Goal: Task Accomplishment & Management: Manage account settings

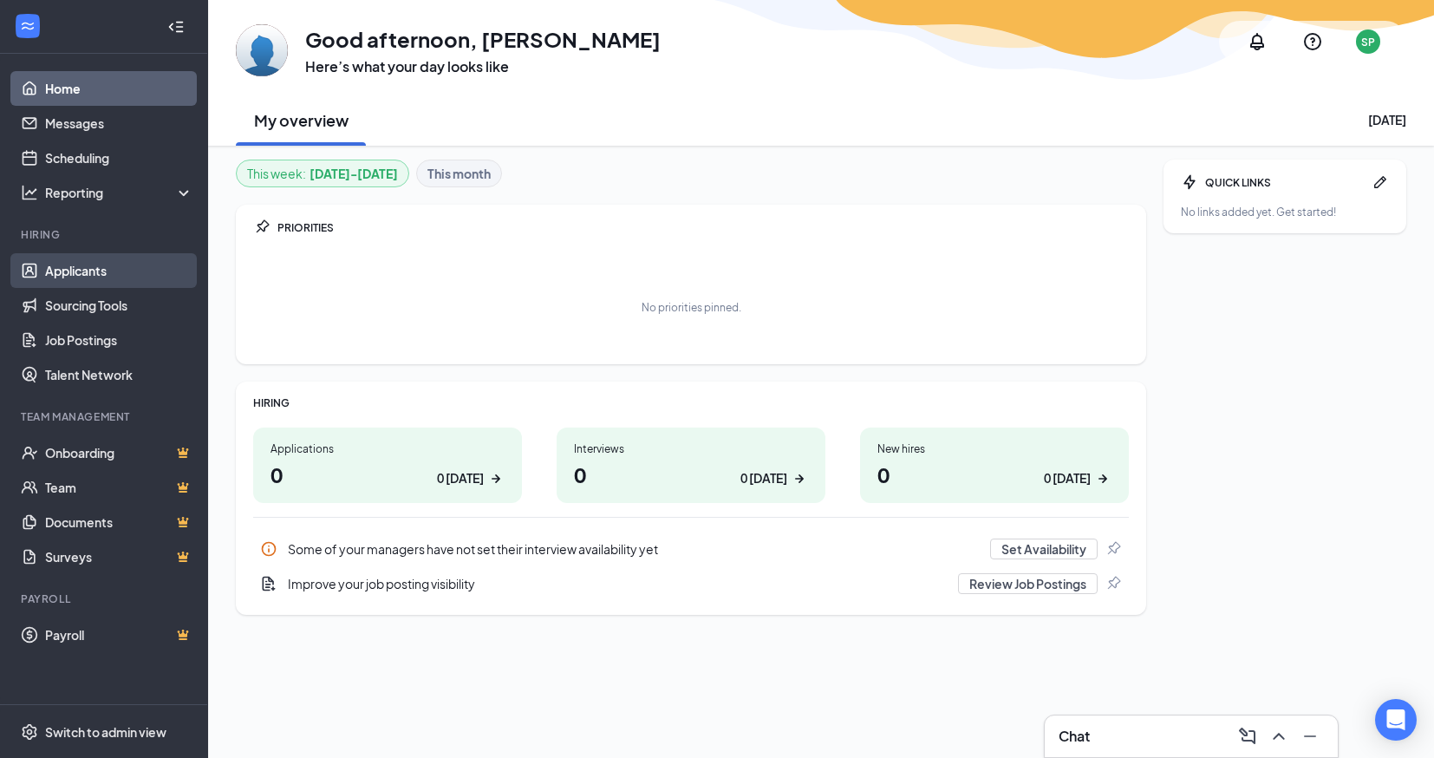
click at [84, 270] on link "Applicants" at bounding box center [119, 270] width 148 height 35
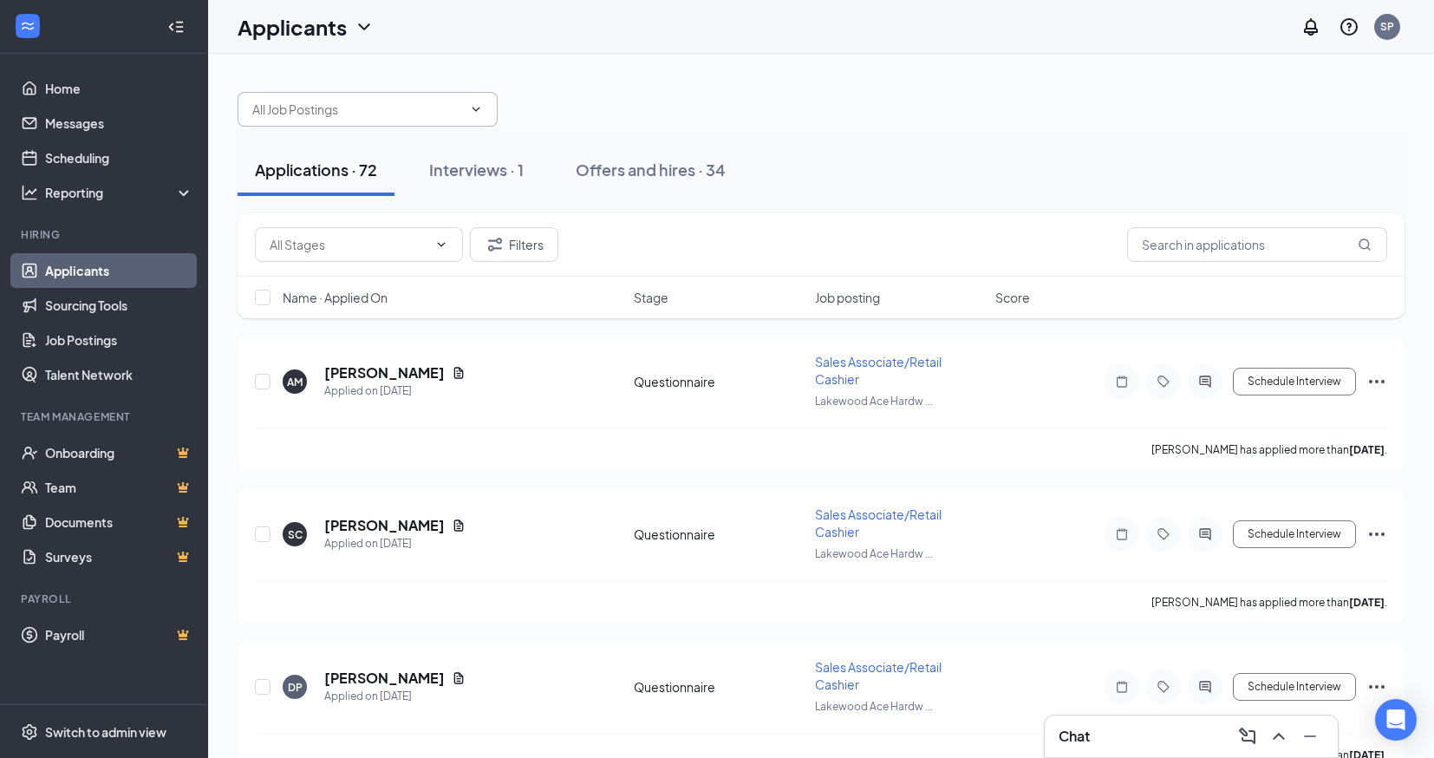
click at [384, 114] on input "text" at bounding box center [357, 109] width 210 height 19
type input "t"
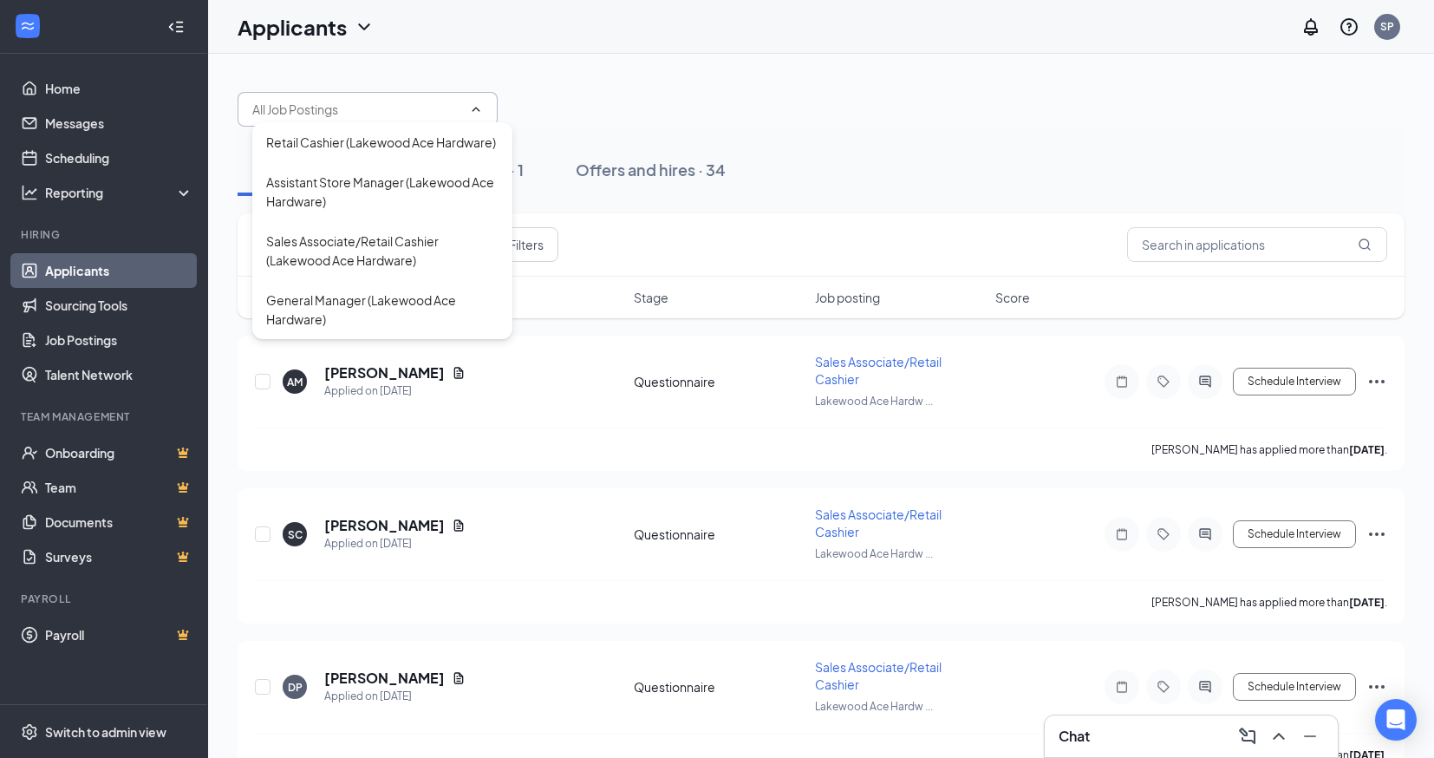
click at [636, 97] on div "Retail Cashier (Lakewood Ace Hardware) Assistant Store Manager (Lakewood Ace Ha…" at bounding box center [821, 101] width 1167 height 52
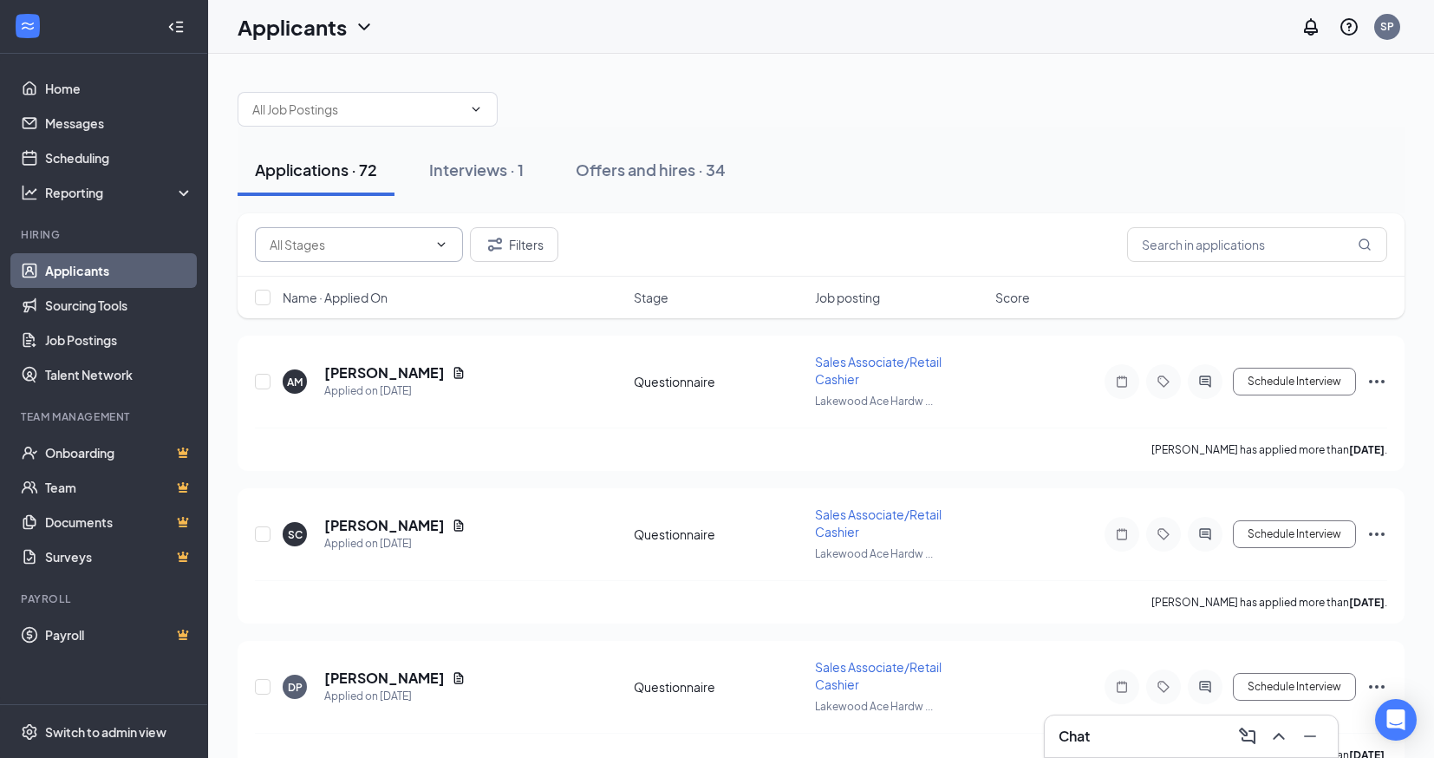
click at [359, 239] on input "text" at bounding box center [349, 244] width 158 height 19
click at [1178, 243] on input "text" at bounding box center [1257, 244] width 260 height 35
type input "s"
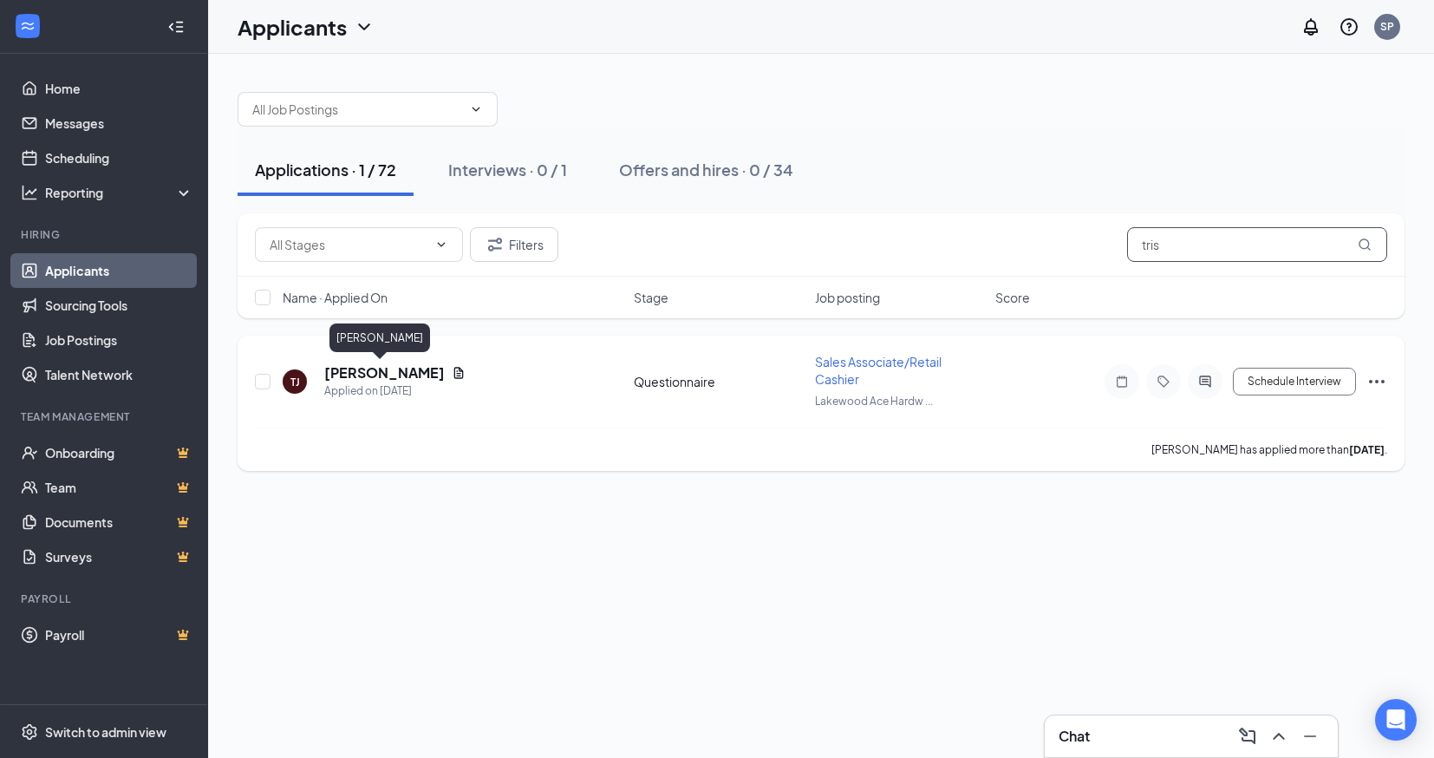
type input "tris"
click at [369, 380] on h5 "[PERSON_NAME]" at bounding box center [384, 372] width 121 height 19
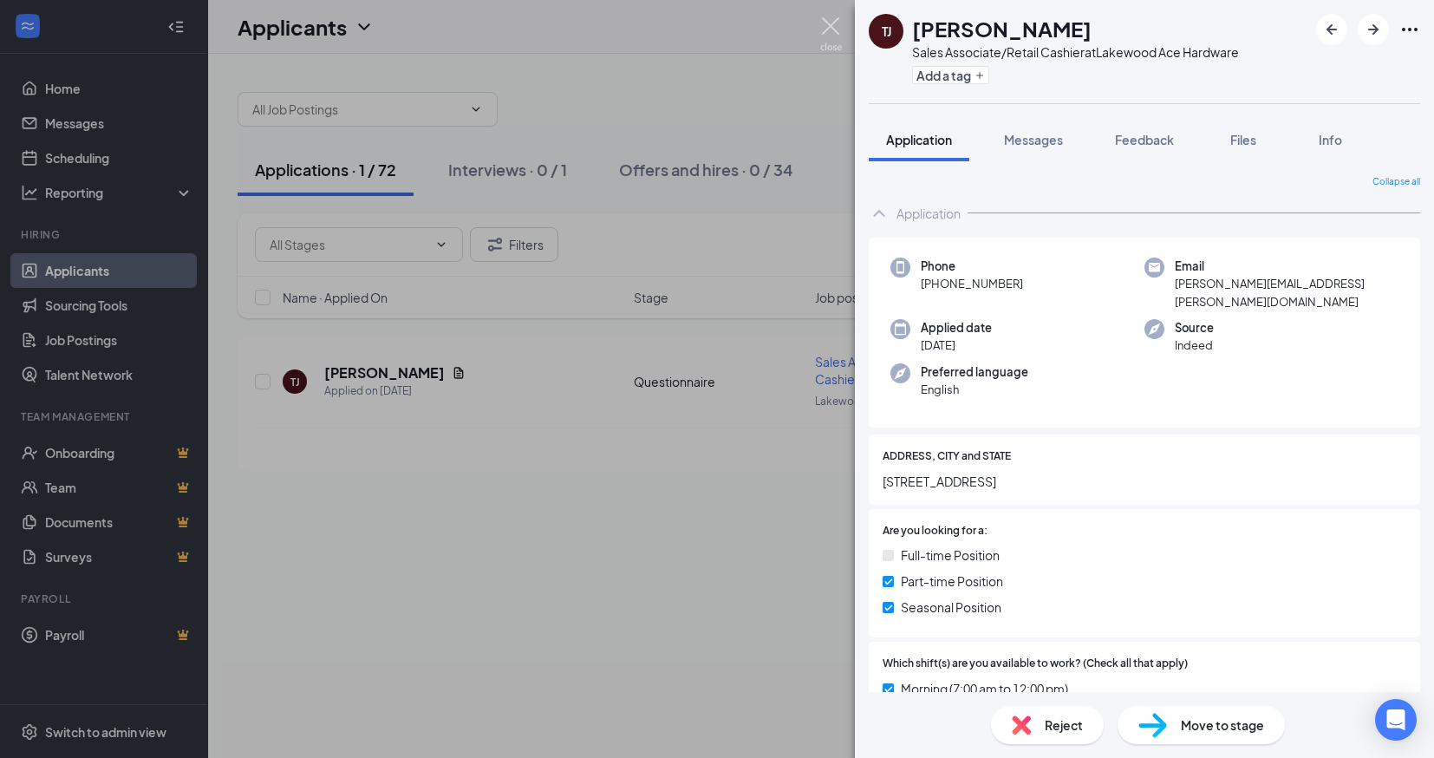
click at [831, 29] on img at bounding box center [831, 34] width 22 height 34
